Goal: Transaction & Acquisition: Purchase product/service

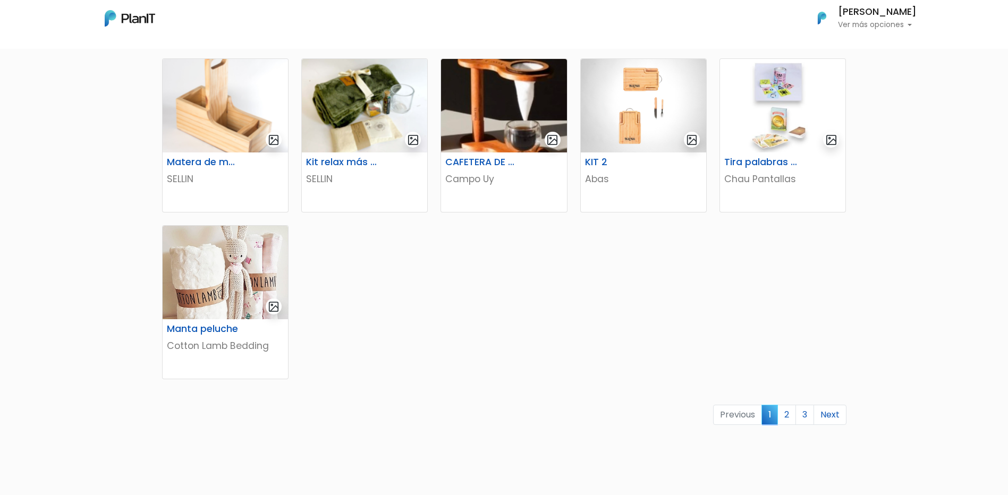
scroll to position [526, 0]
click at [790, 416] on link "2" at bounding box center [786, 414] width 19 height 20
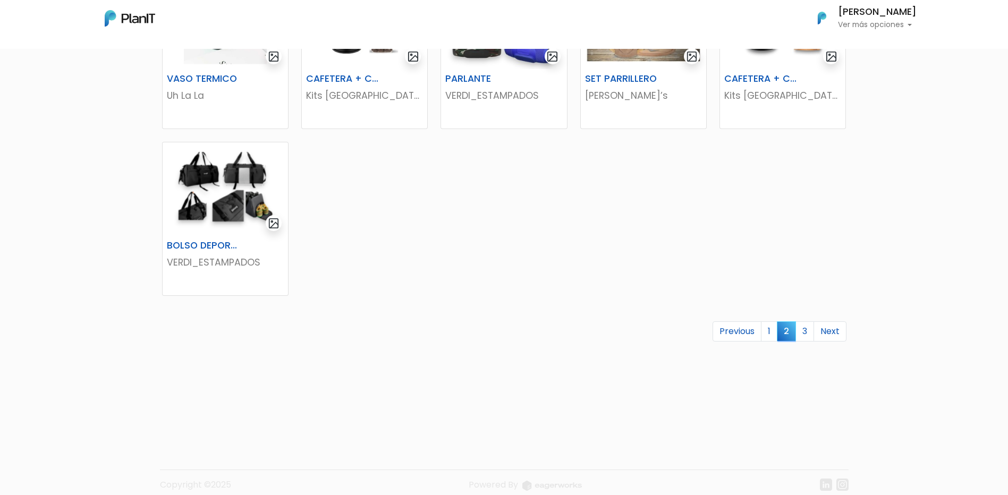
scroll to position [610, 0]
click at [799, 335] on link "3" at bounding box center [804, 331] width 19 height 20
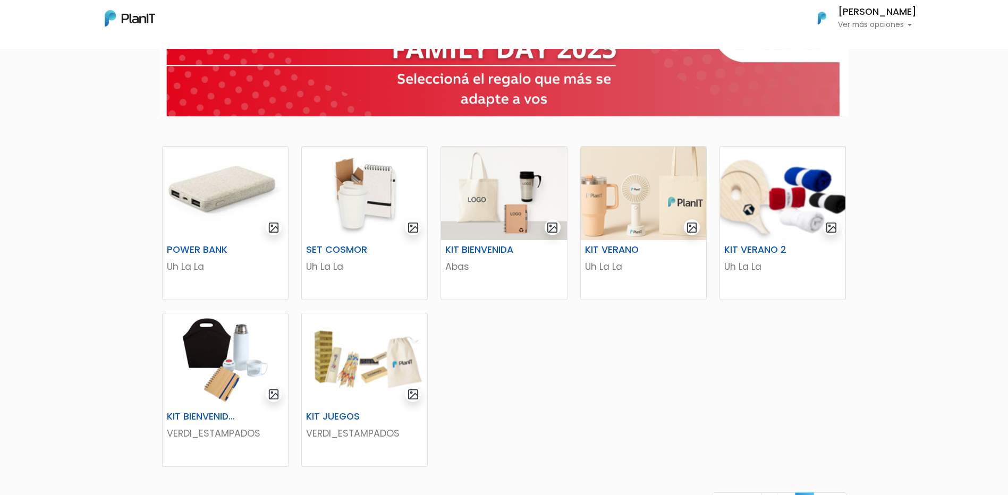
scroll to position [105, 0]
click at [242, 184] on img at bounding box center [225, 192] width 125 height 93
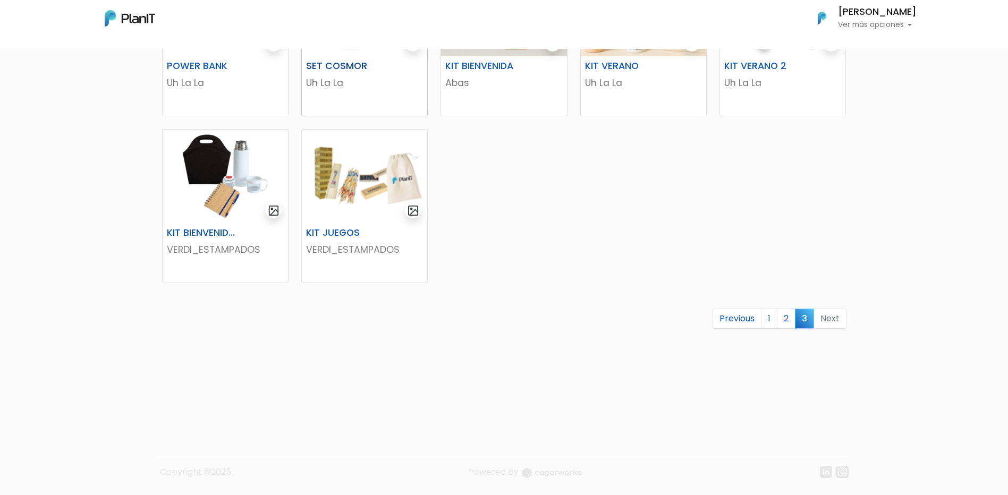
scroll to position [288, 0]
click at [772, 316] on link "1" at bounding box center [769, 319] width 16 height 20
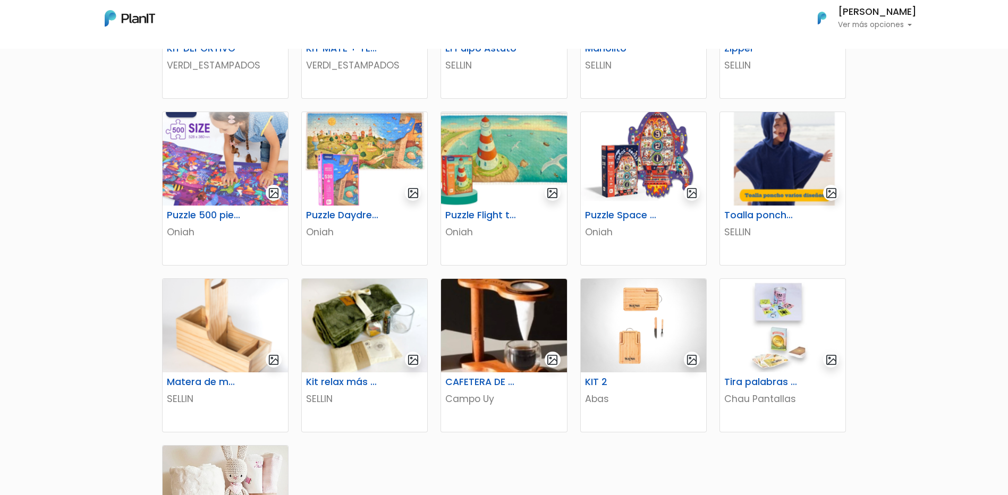
scroll to position [308, 0]
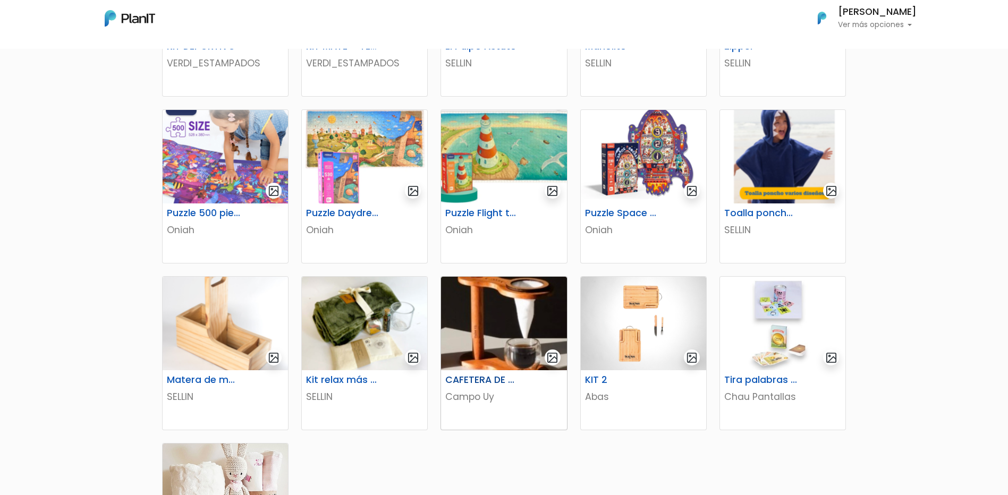
click at [486, 301] on img at bounding box center [503, 323] width 125 height 93
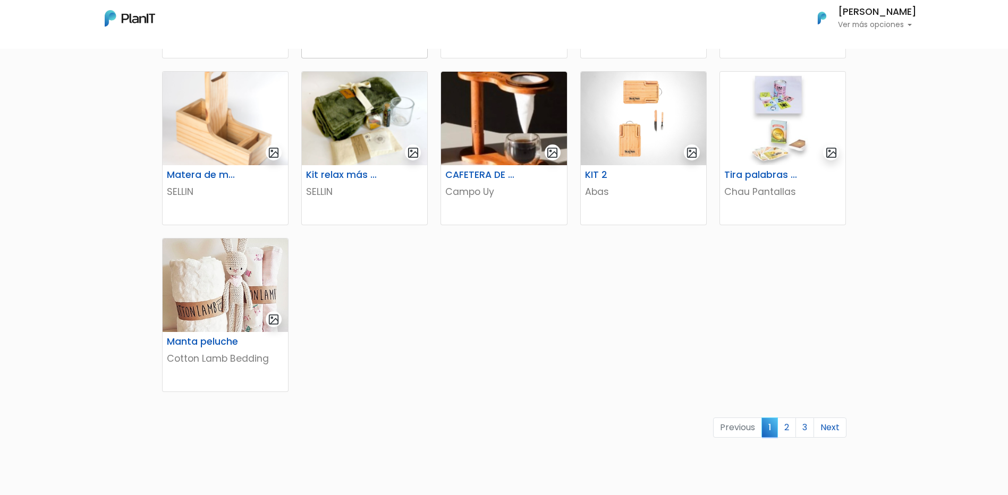
scroll to position [515, 0]
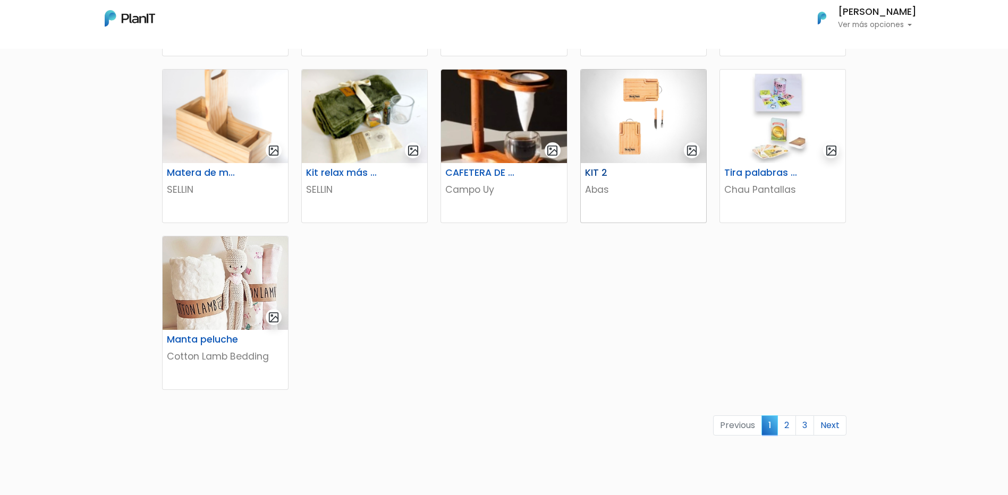
click at [630, 117] on img at bounding box center [642, 116] width 125 height 93
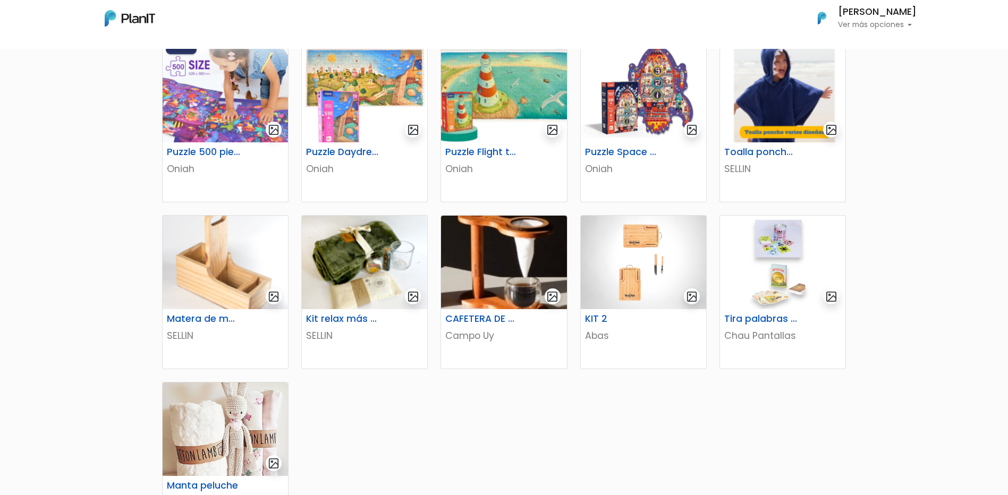
scroll to position [368, 0]
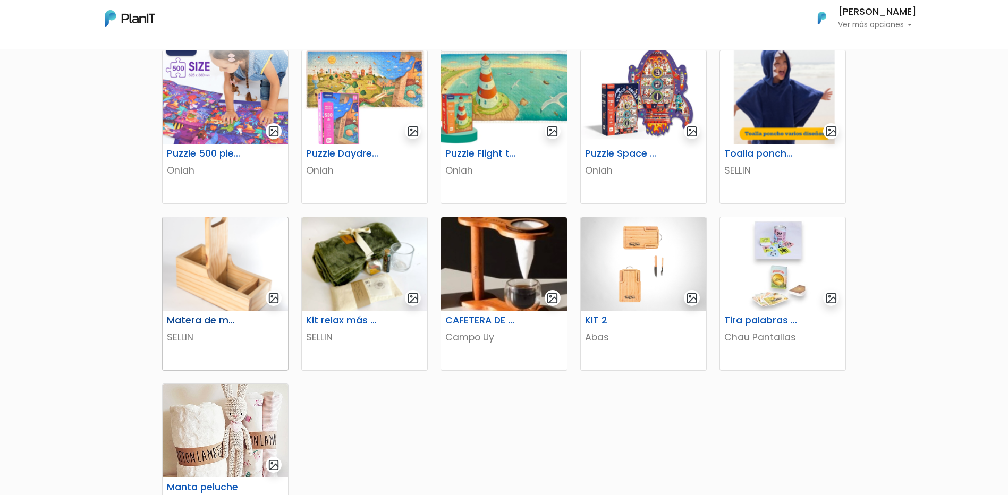
click at [197, 254] on img at bounding box center [225, 263] width 125 height 93
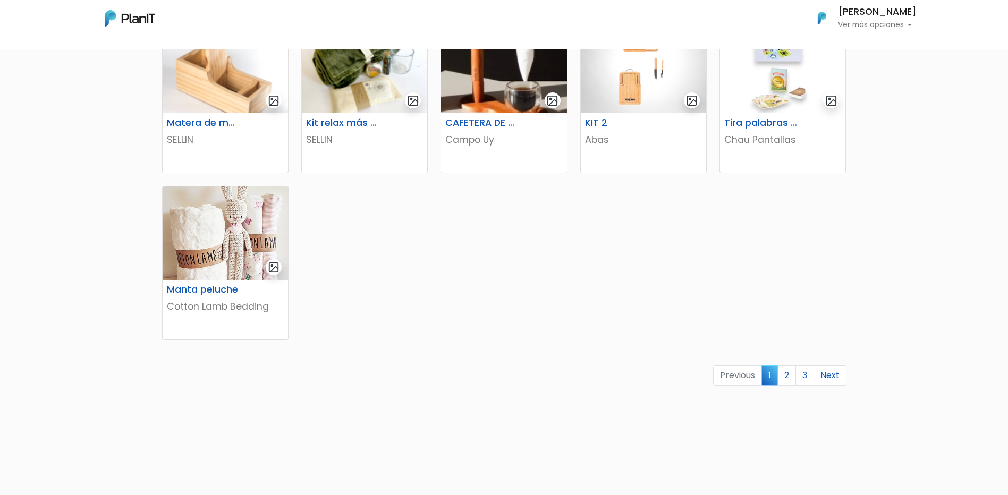
scroll to position [592, 0]
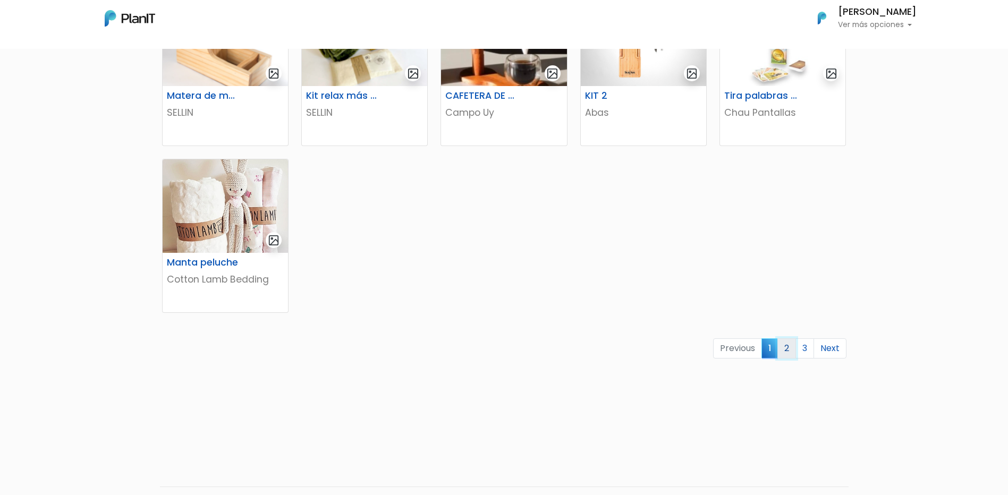
click at [787, 352] on link "2" at bounding box center [786, 348] width 19 height 20
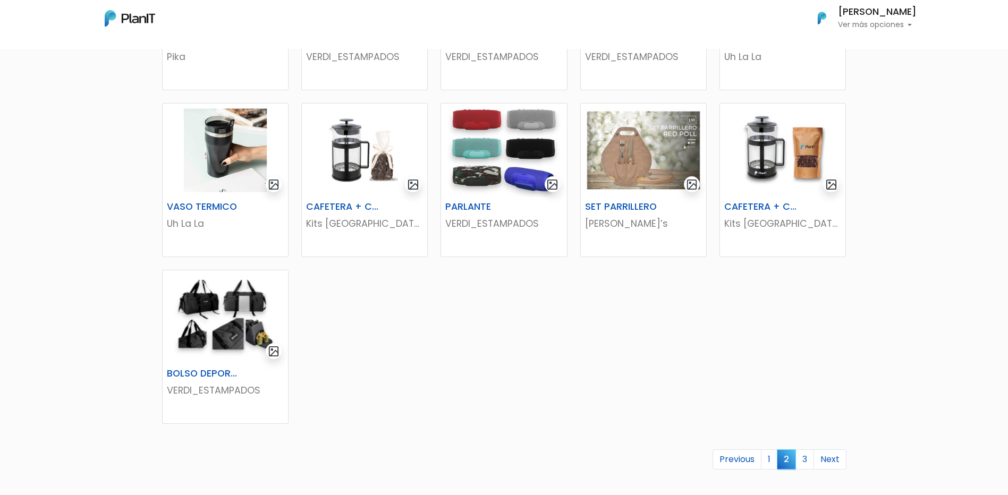
scroll to position [482, 0]
click at [802, 456] on link "3" at bounding box center [804, 459] width 19 height 20
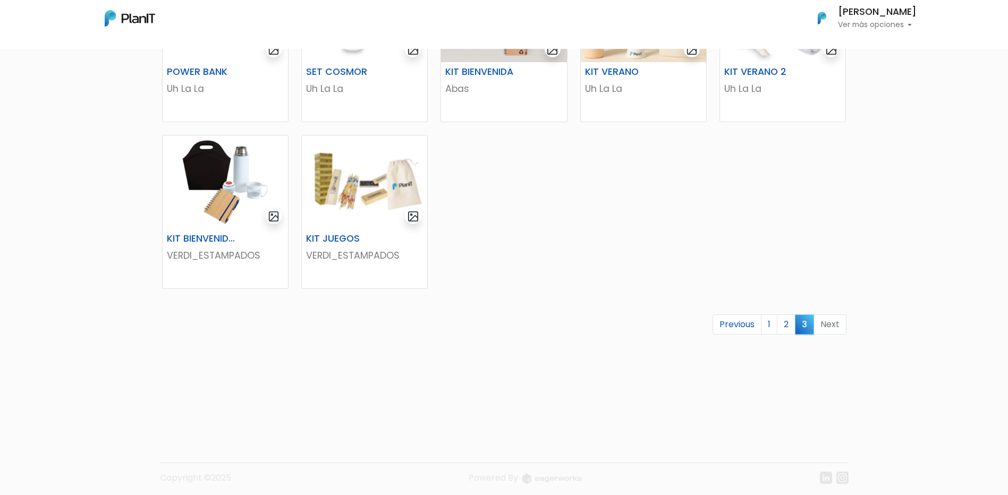
scroll to position [285, 0]
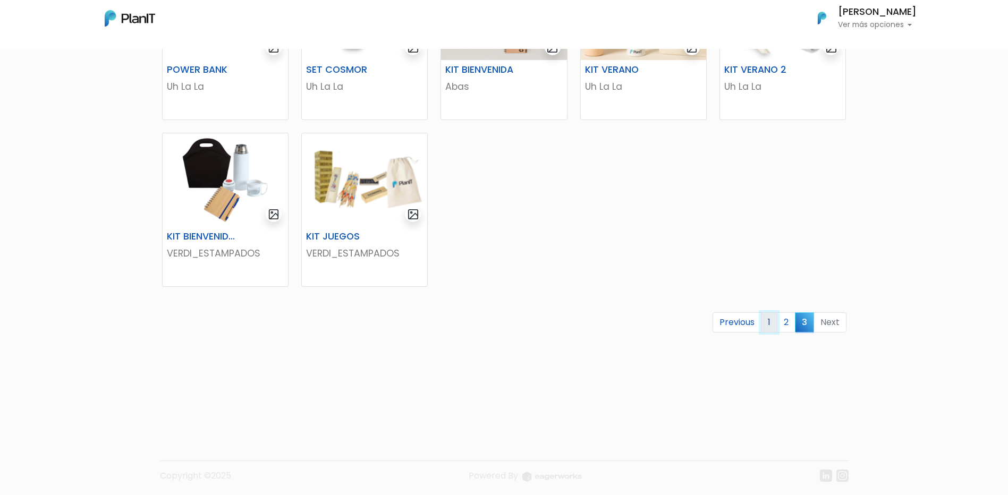
click at [774, 327] on link "1" at bounding box center [769, 322] width 16 height 20
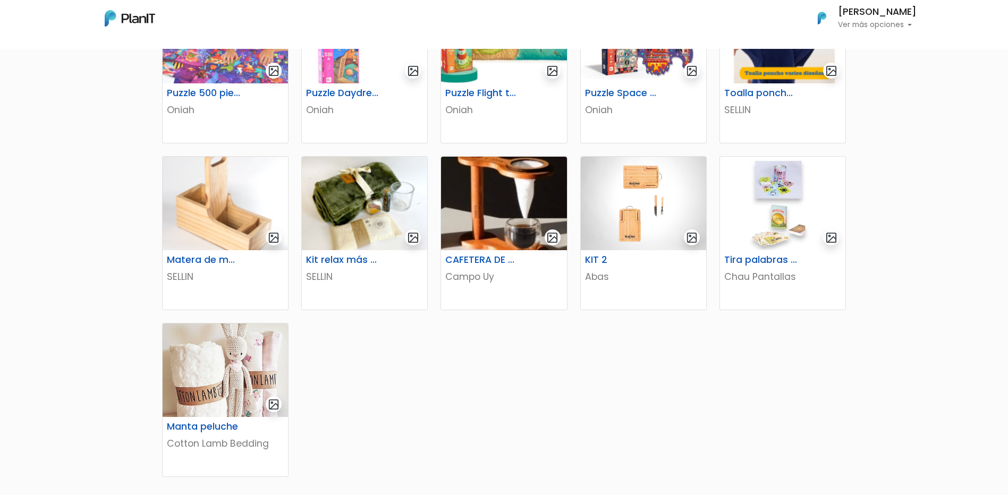
scroll to position [430, 0]
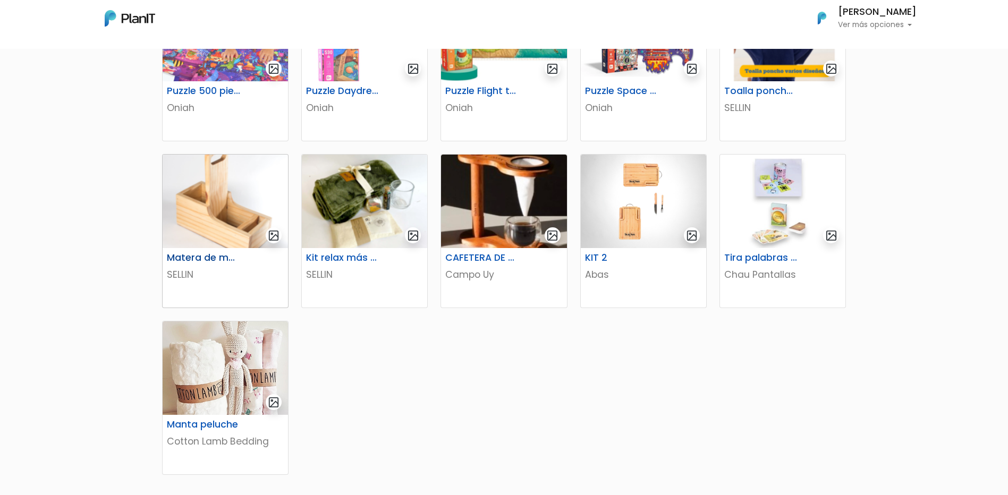
click at [248, 203] on img at bounding box center [225, 201] width 125 height 93
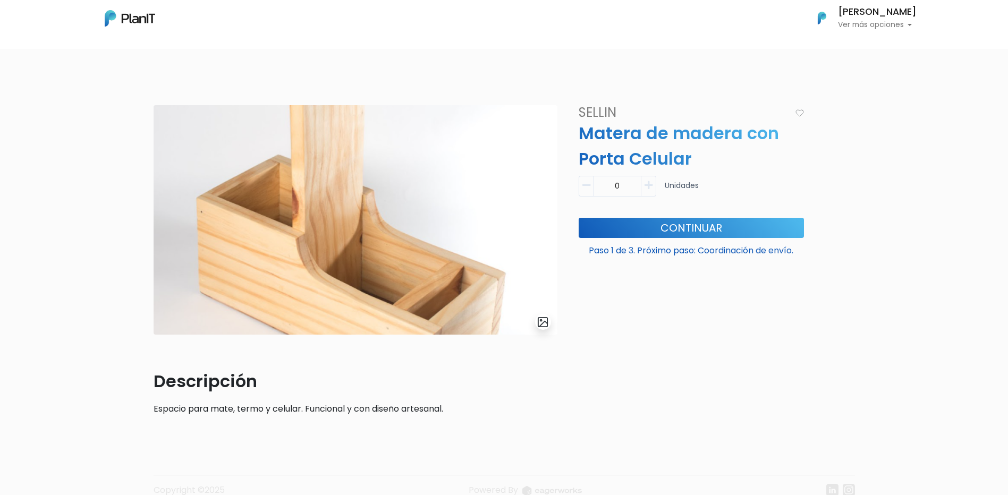
click at [461, 243] on img at bounding box center [355, 219] width 404 height 229
click at [542, 329] on button "submit" at bounding box center [543, 322] width 16 height 16
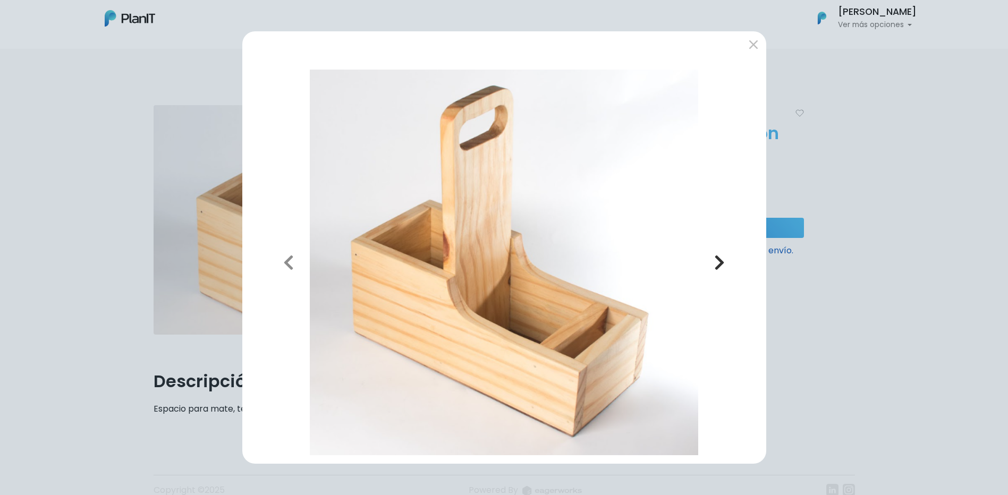
click at [721, 249] on button "Next" at bounding box center [719, 263] width 76 height 386
click at [721, 259] on icon "button" at bounding box center [719, 262] width 11 height 17
click at [753, 45] on button "submit" at bounding box center [753, 44] width 17 height 17
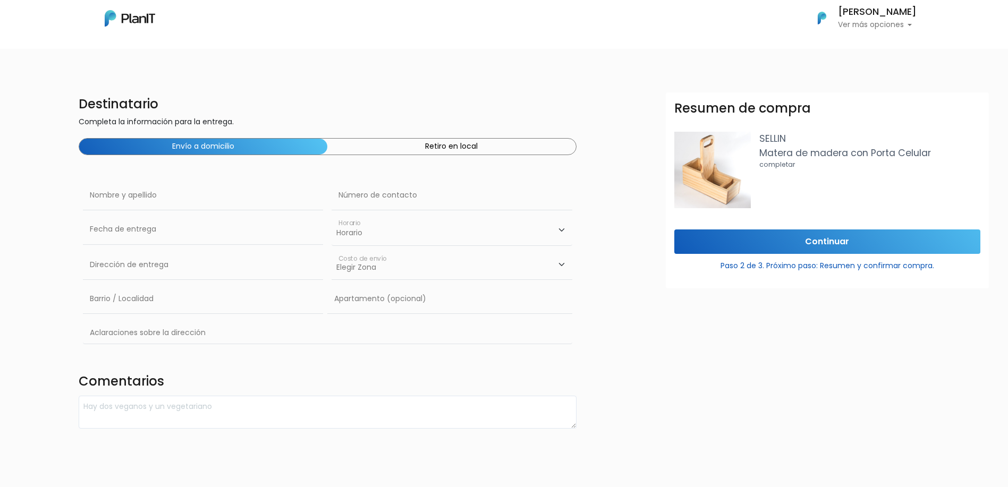
click at [509, 154] on button "Retiro en local" at bounding box center [451, 147] width 248 height 16
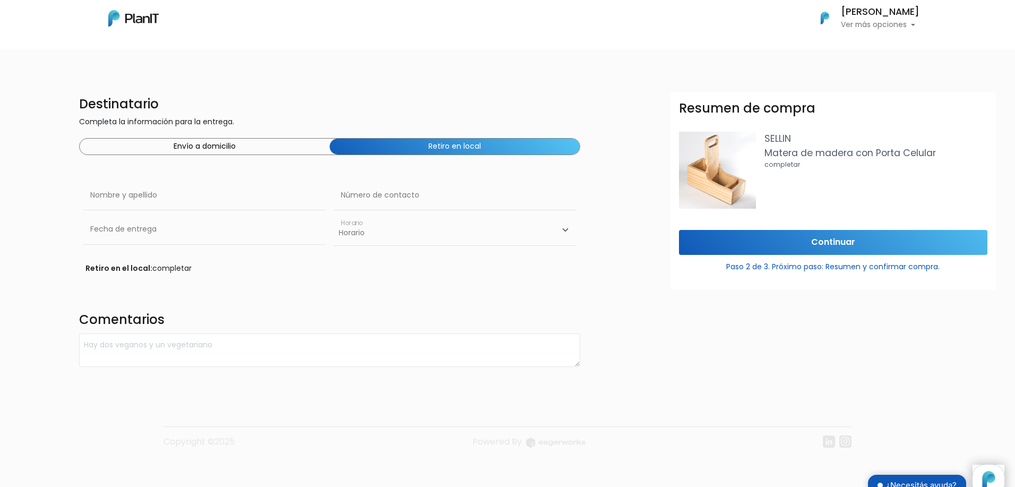
click at [293, 146] on button "Envío a domicilio" at bounding box center [205, 147] width 250 height 16
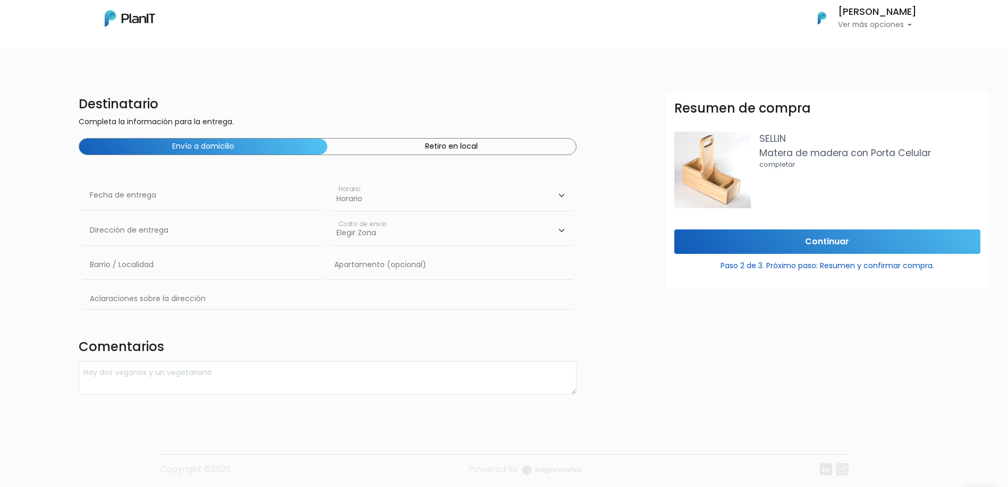
click at [399, 146] on button "Retiro en local" at bounding box center [451, 147] width 248 height 16
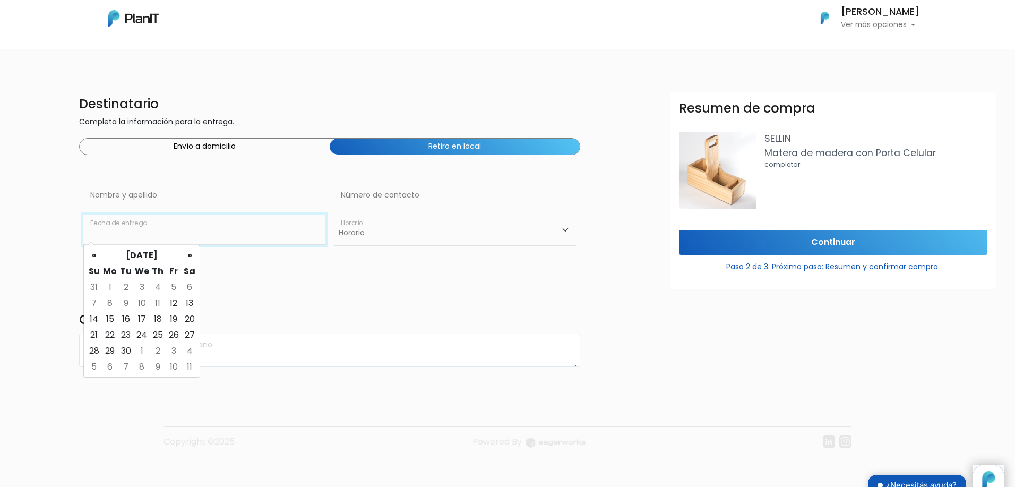
click at [262, 240] on input "text" at bounding box center [204, 230] width 242 height 30
click at [477, 95] on div "Destinatario Completa la información para la entrega. Envío a domicilio Retiro …" at bounding box center [330, 229] width 514 height 275
